Goal: Transaction & Acquisition: Download file/media

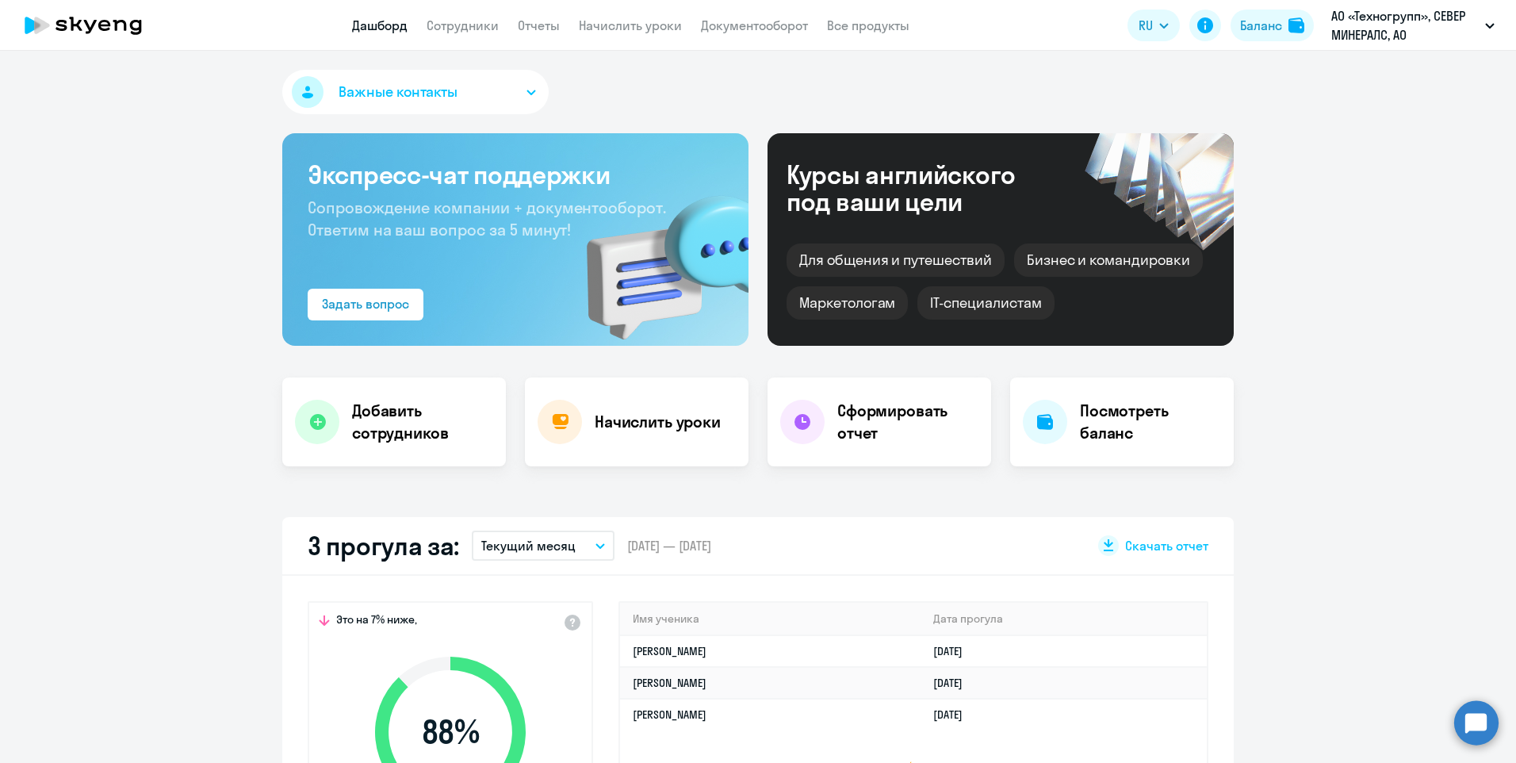
select select "30"
click at [447, 29] on link "Сотрудники" at bounding box center [463, 25] width 72 height 16
select select "30"
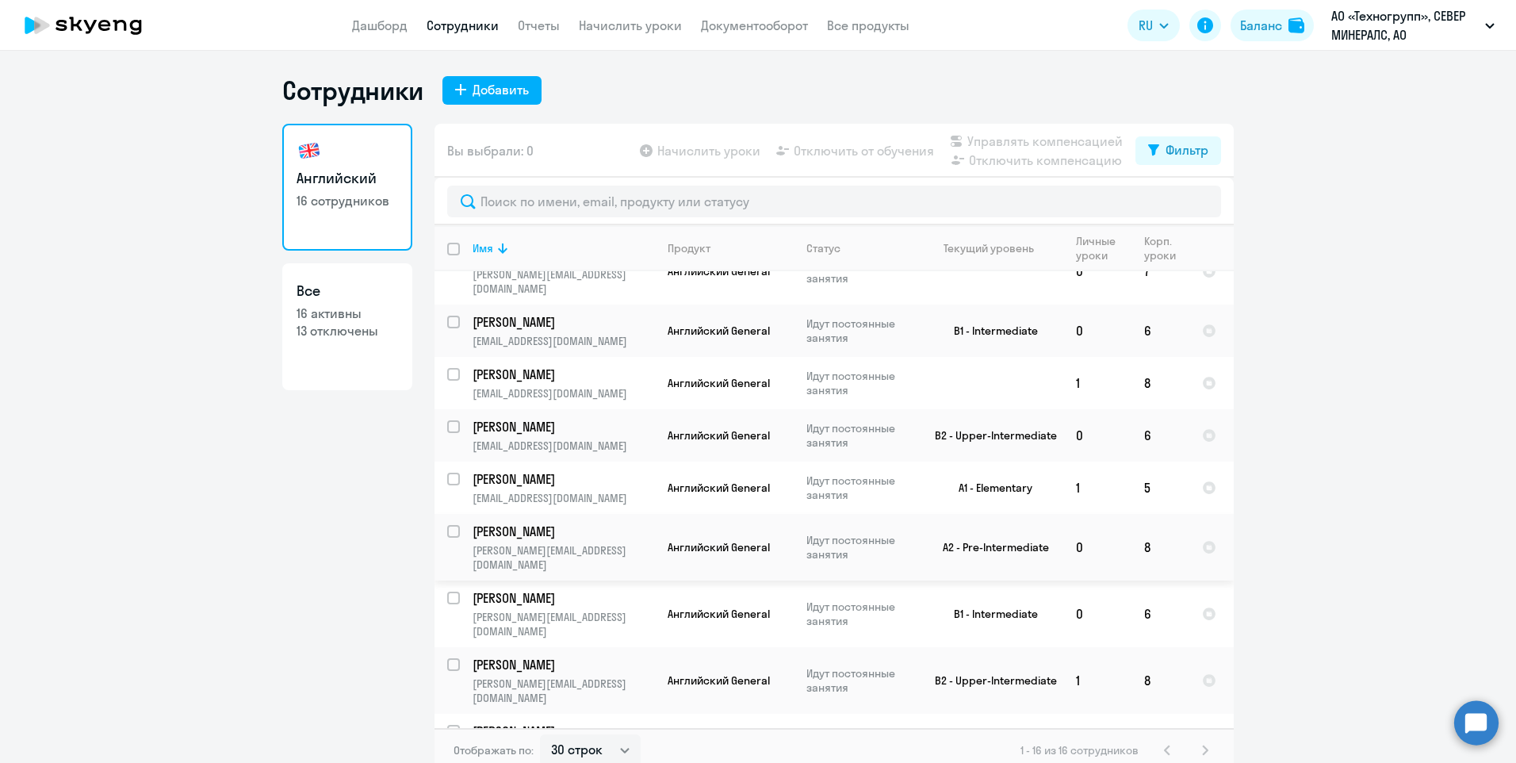
scroll to position [381, 0]
click at [1072, 709] on td "1" at bounding box center [1097, 742] width 68 height 67
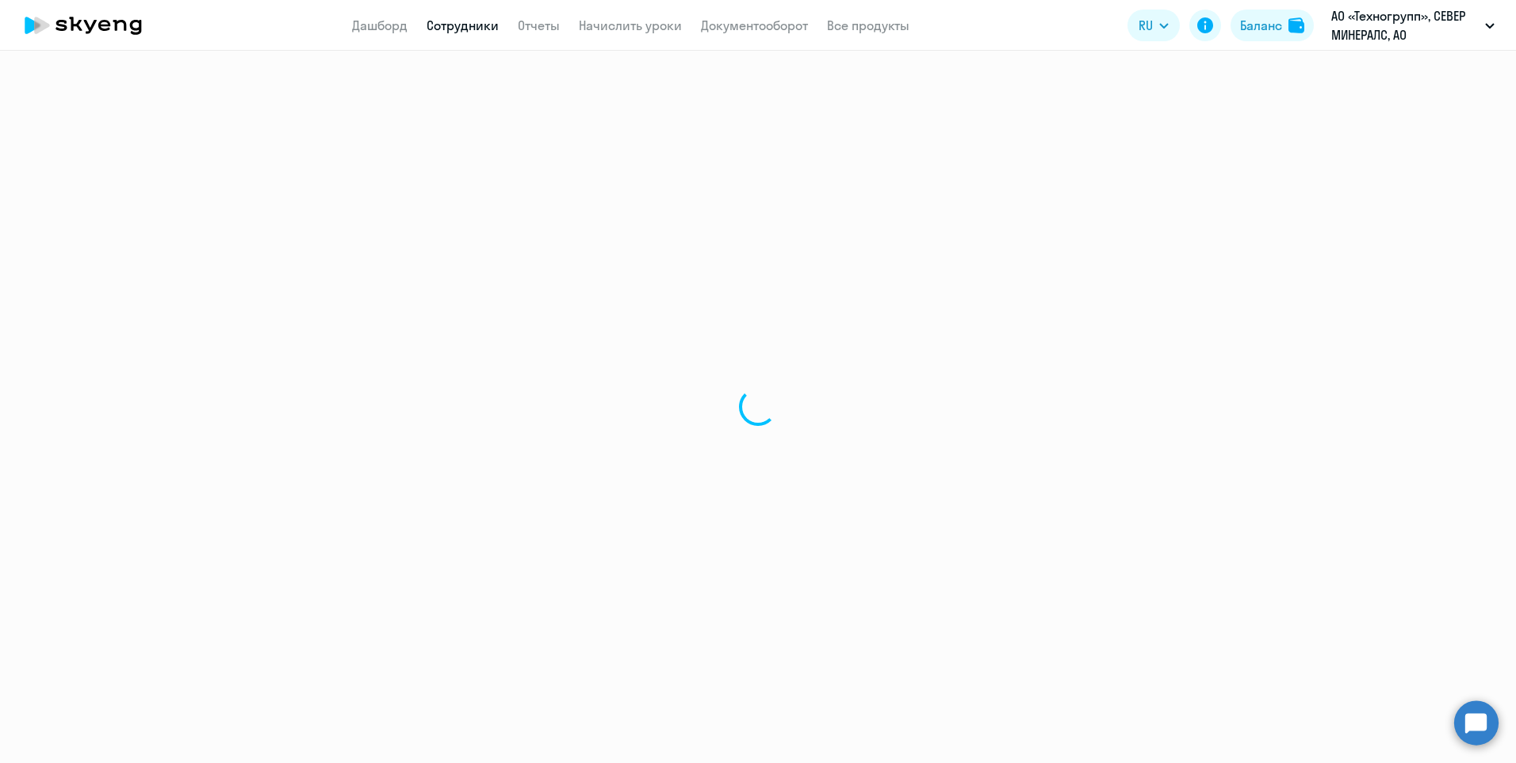
select select "english"
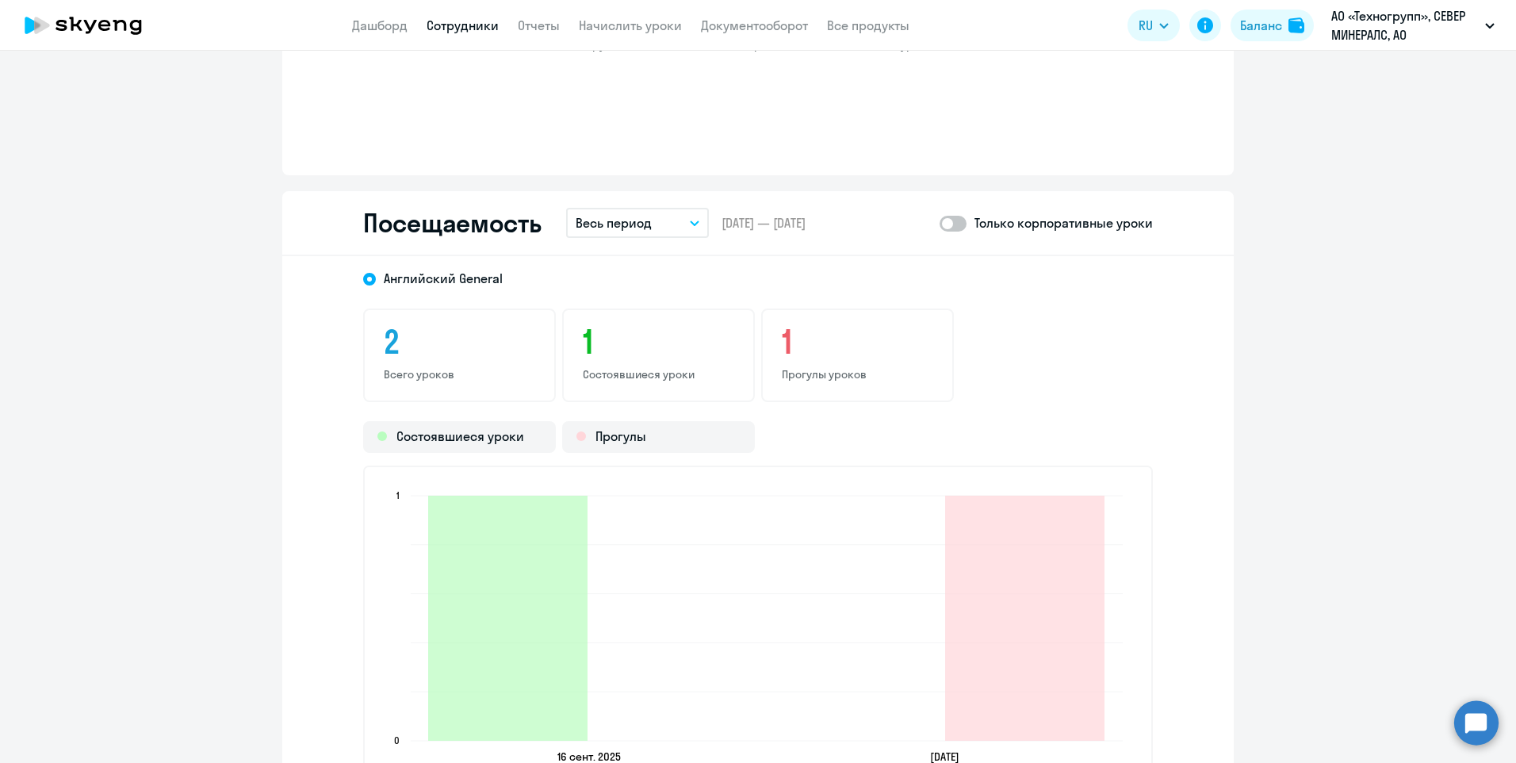
scroll to position [1506, 0]
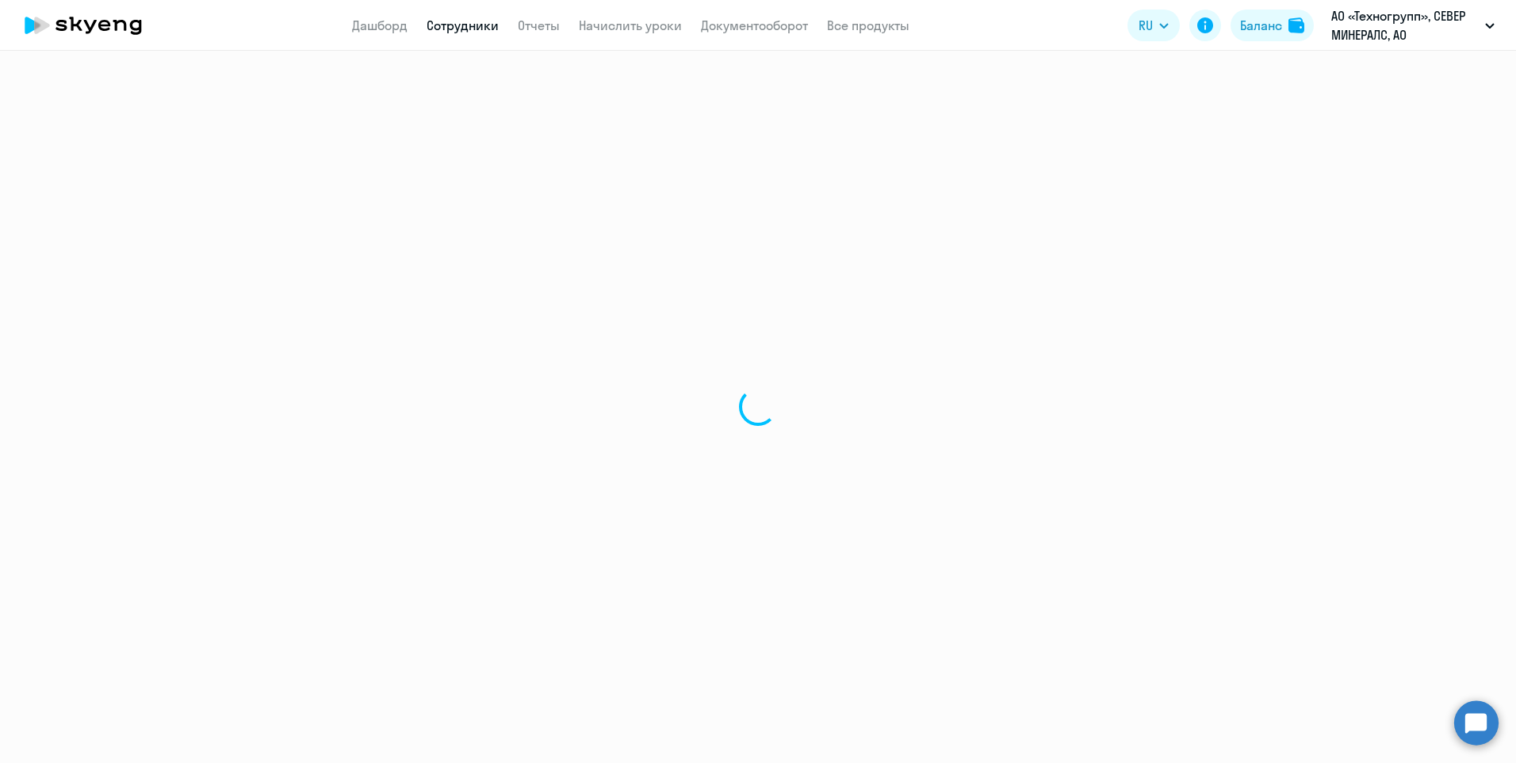
select select "30"
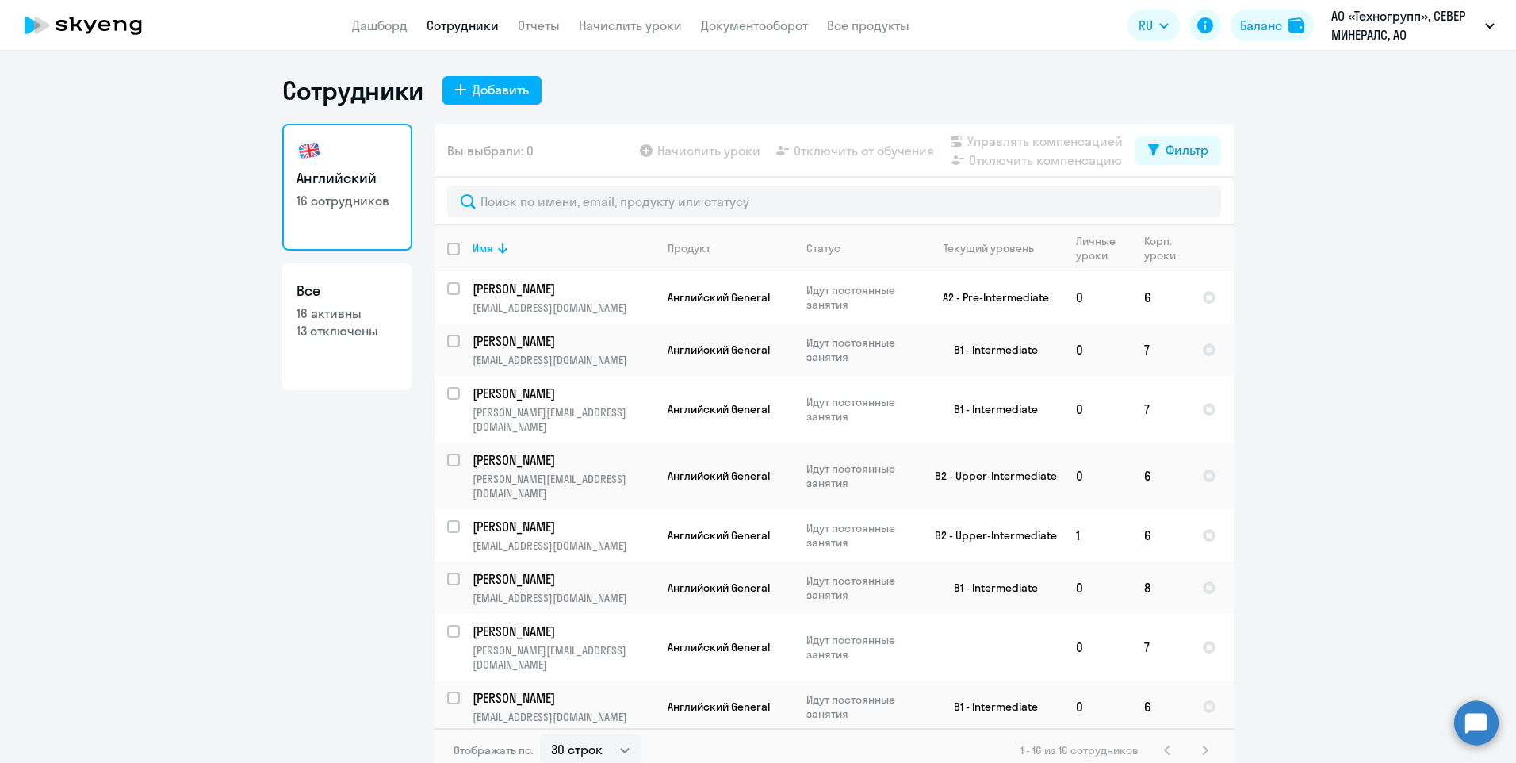
click at [515, 26] on nav "Дашборд Сотрудники Отчеты Начислить уроки Документооборот Все продукты" at bounding box center [630, 26] width 557 height 20
click at [545, 29] on link "Отчеты" at bounding box center [539, 25] width 42 height 16
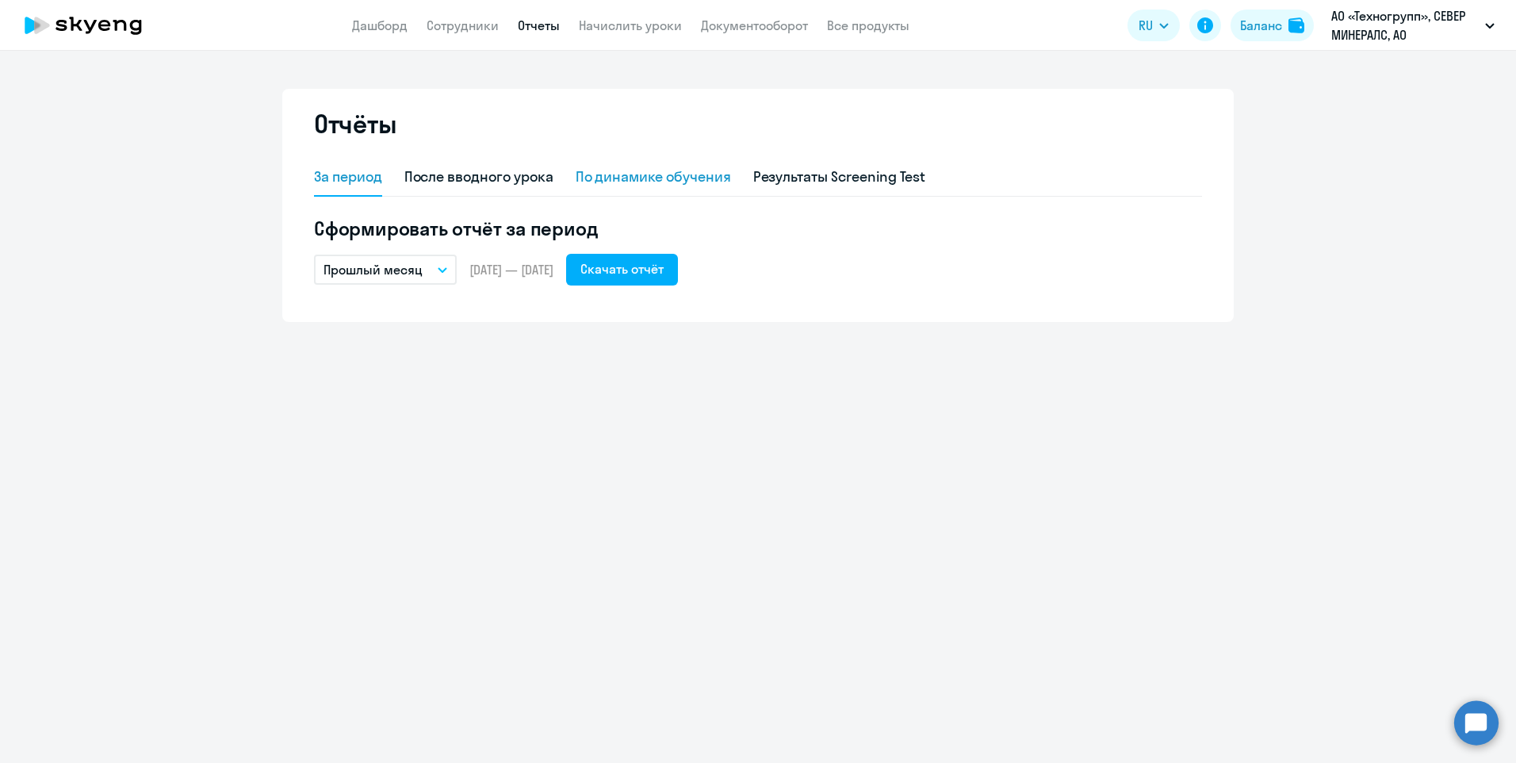
click at [672, 178] on div "По динамике обучения" at bounding box center [653, 176] width 155 height 21
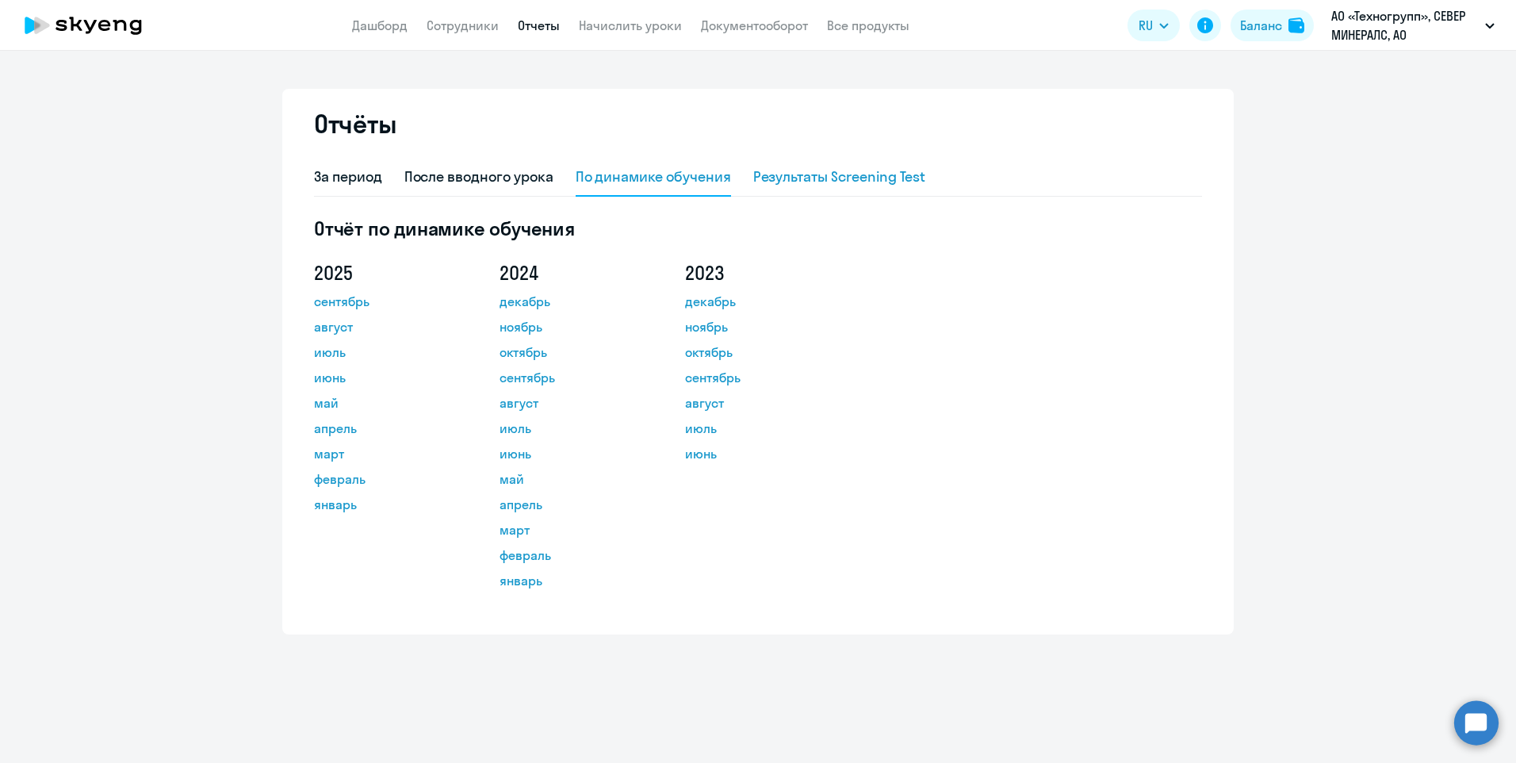
click at [838, 184] on div "Результаты Screening Test" at bounding box center [839, 176] width 173 height 21
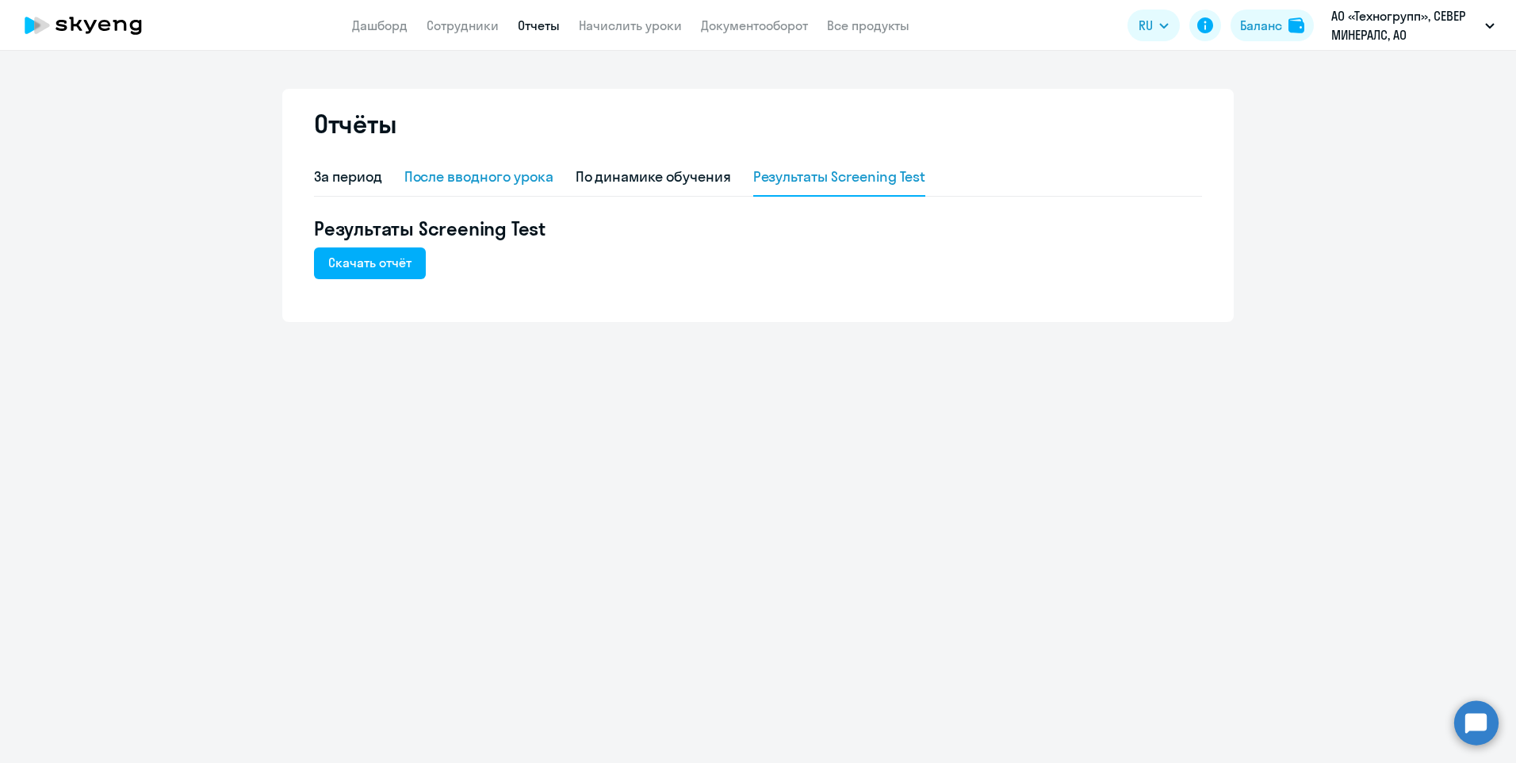
click at [546, 175] on div "После вводного урока" at bounding box center [478, 176] width 149 height 21
select select "10"
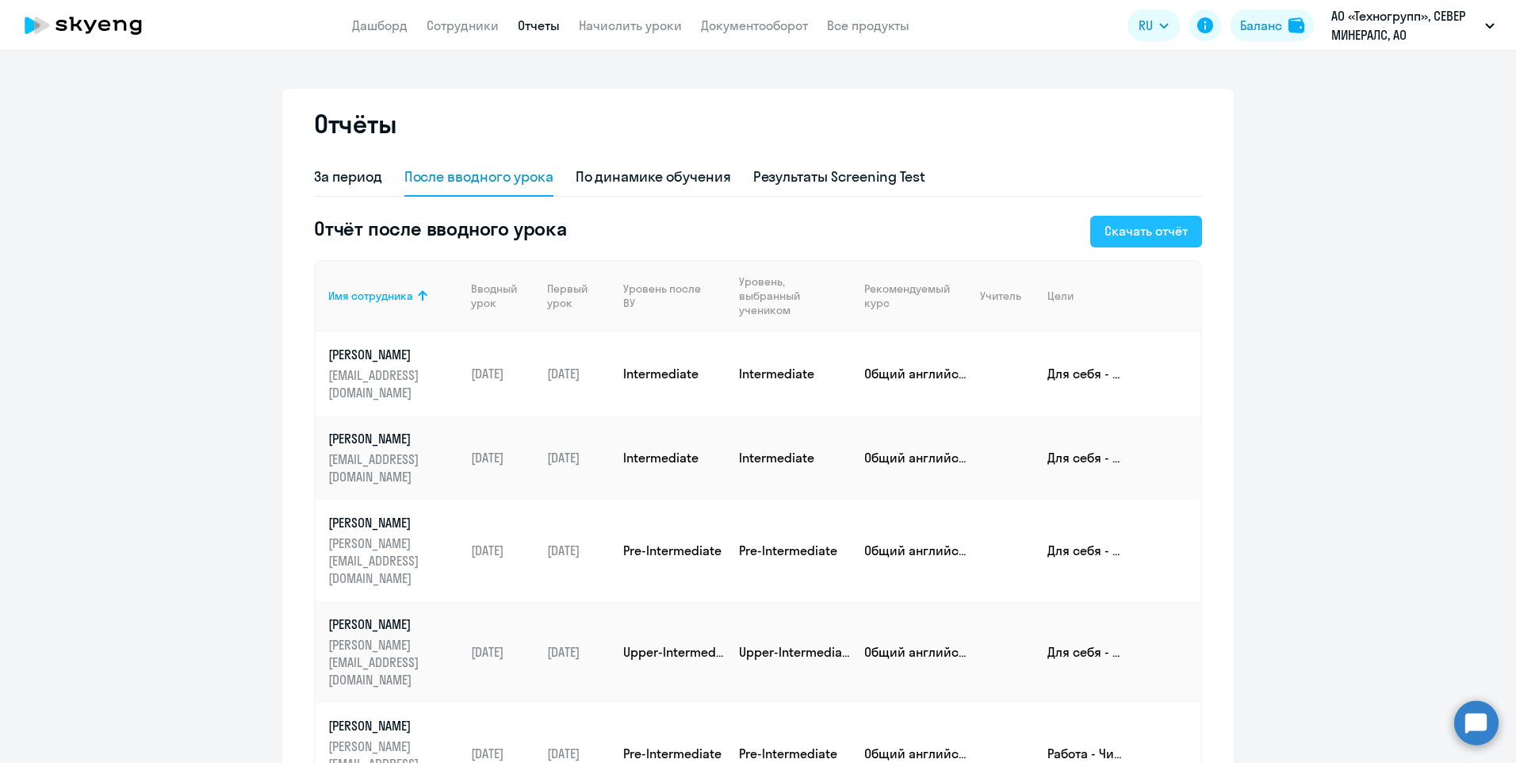
click at [1162, 228] on div "Скачать отчёт" at bounding box center [1145, 230] width 83 height 19
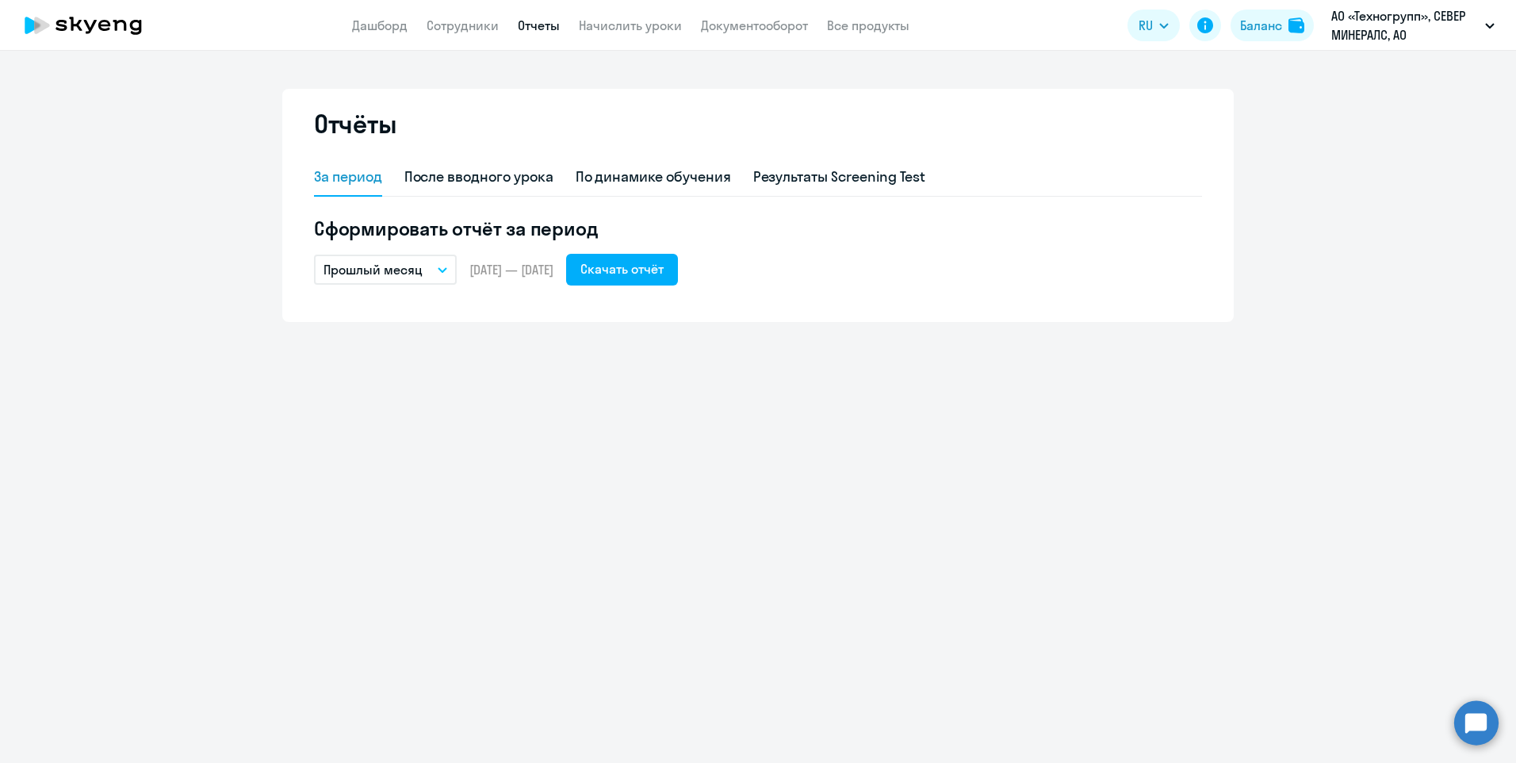
click at [446, 17] on app-menu-item-link "Сотрудники" at bounding box center [463, 26] width 72 height 20
click at [446, 25] on link "Сотрудники" at bounding box center [463, 25] width 72 height 16
select select "30"
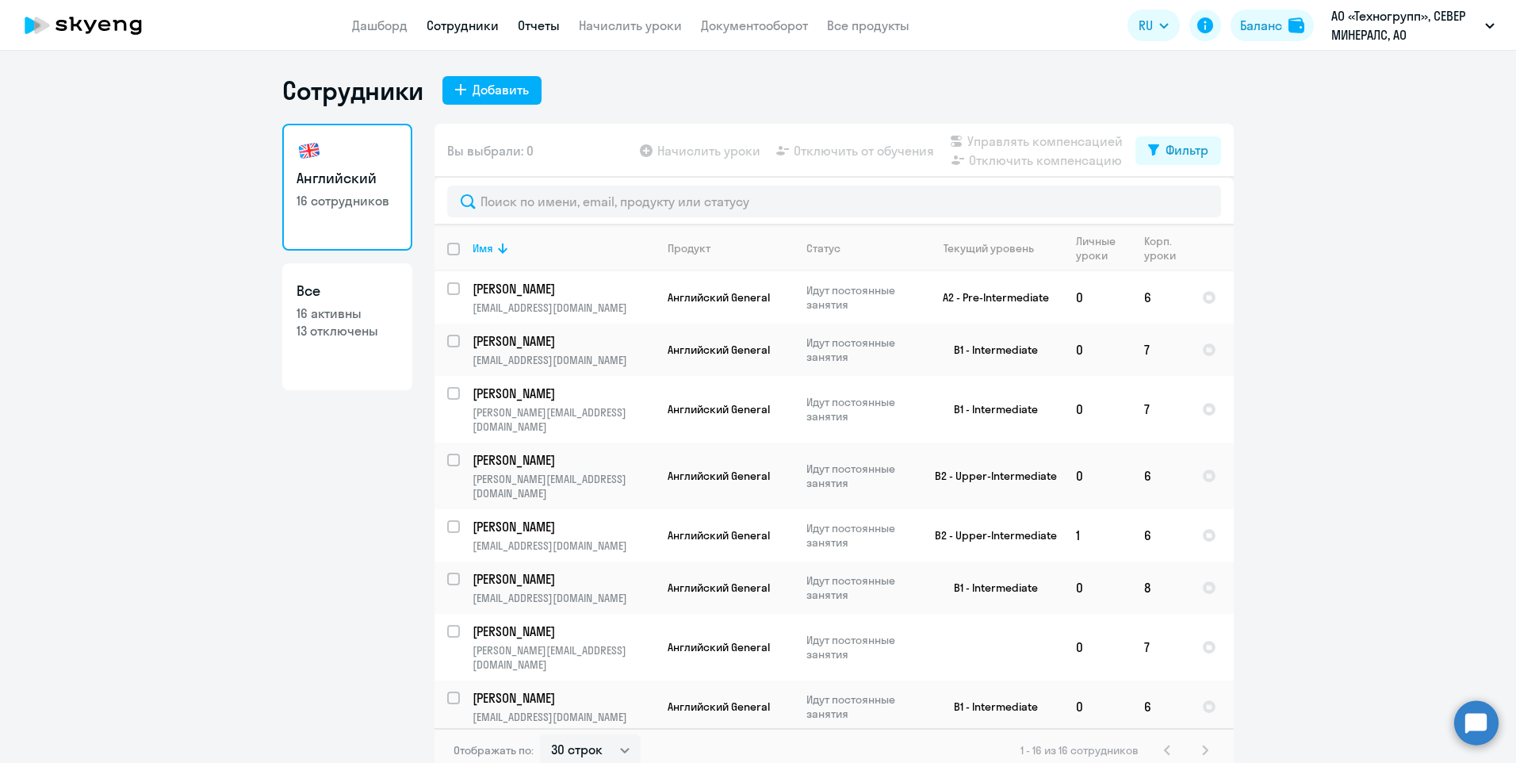
click at [525, 25] on link "Отчеты" at bounding box center [539, 25] width 42 height 16
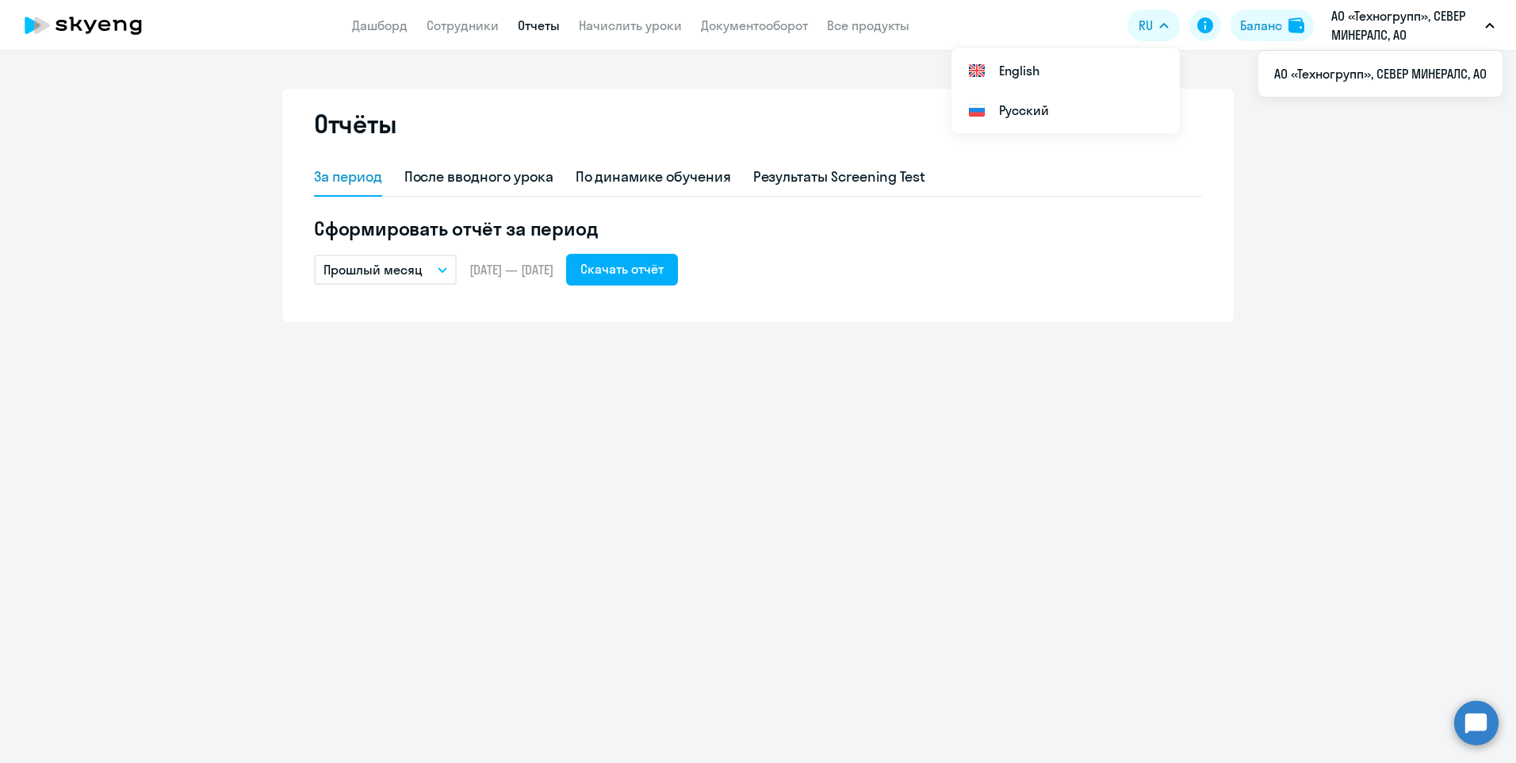
drag, startPoint x: 1403, startPoint y: 248, endPoint x: 1423, endPoint y: 78, distance: 171.6
click at [1403, 248] on ng-component "Отчёты За период После вводного урока По динамике обучения Результаты Screening…" at bounding box center [758, 205] width 1516 height 233
